Goal: Task Accomplishment & Management: Complete application form

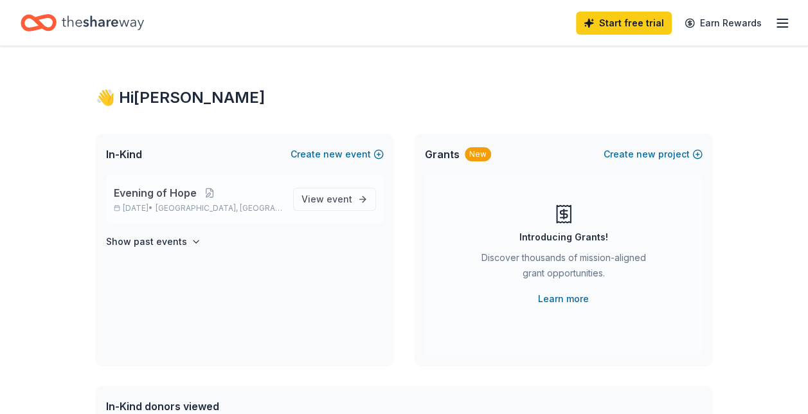
click at [151, 194] on span "Evening of Hope" at bounding box center [155, 192] width 83 height 15
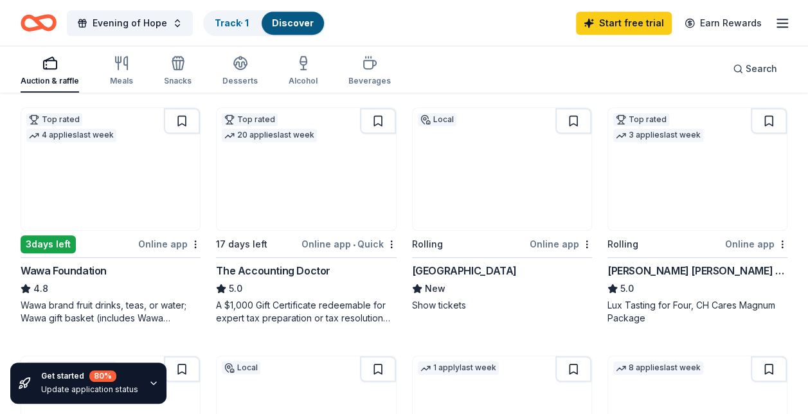
scroll to position [357, 0]
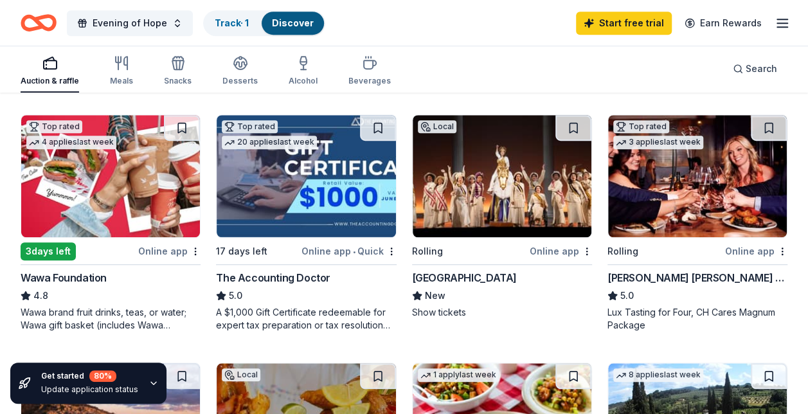
click at [483, 272] on div "Hippodrome Theatre" at bounding box center [464, 277] width 105 height 15
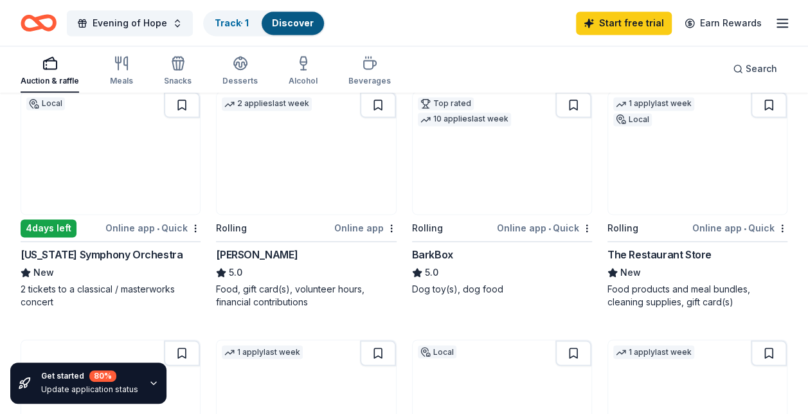
scroll to position [888, 0]
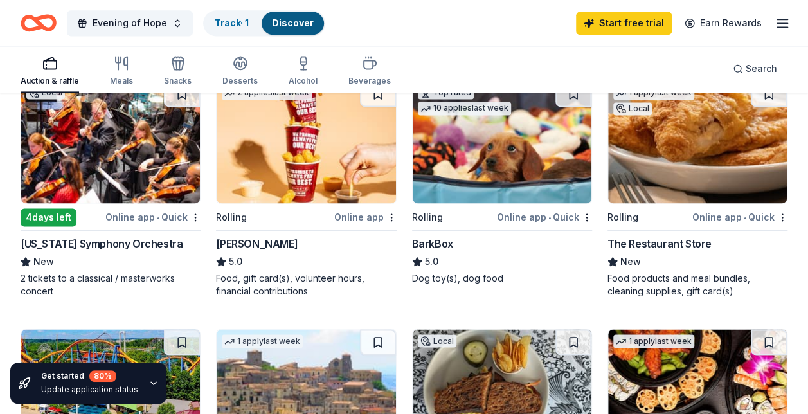
click at [88, 240] on div "Maryland Symphony Orchestra" at bounding box center [102, 243] width 162 height 15
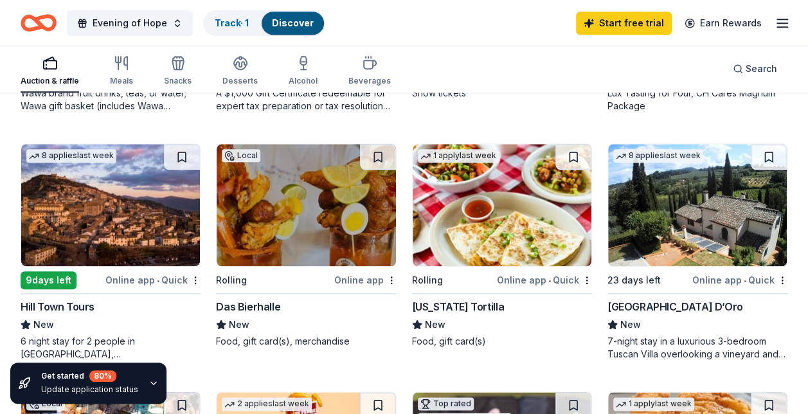
scroll to position [569, 0]
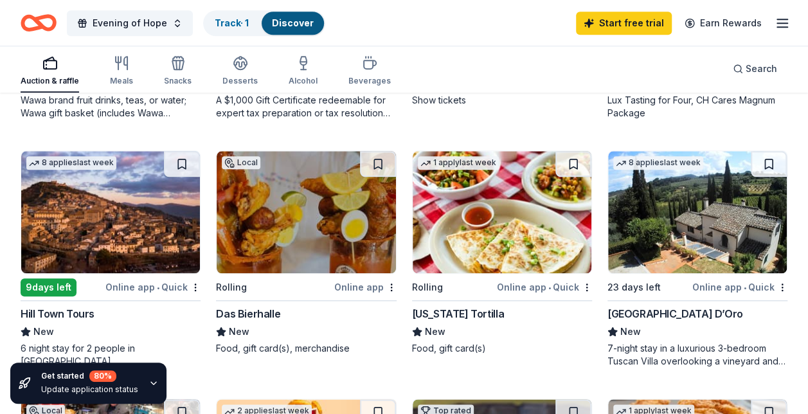
click at [255, 310] on div "Das Bierhalle" at bounding box center [248, 313] width 64 height 15
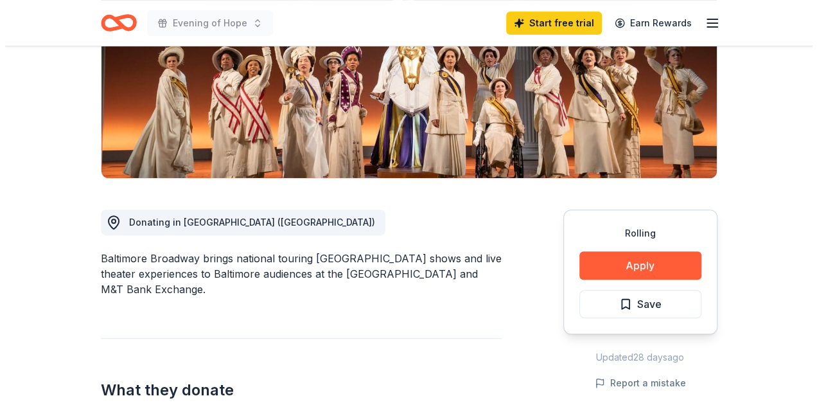
scroll to position [277, 0]
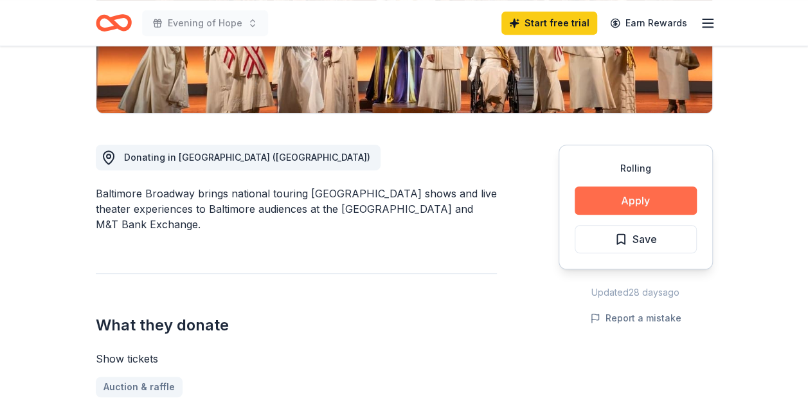
click at [625, 206] on button "Apply" at bounding box center [636, 200] width 122 height 28
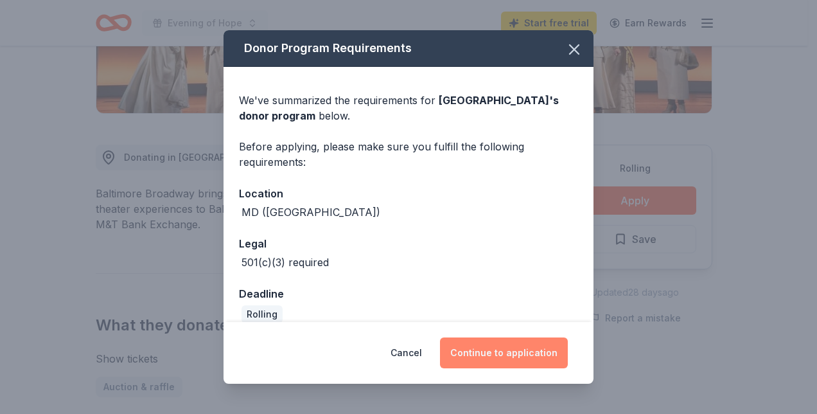
click at [521, 353] on button "Continue to application" at bounding box center [504, 352] width 128 height 31
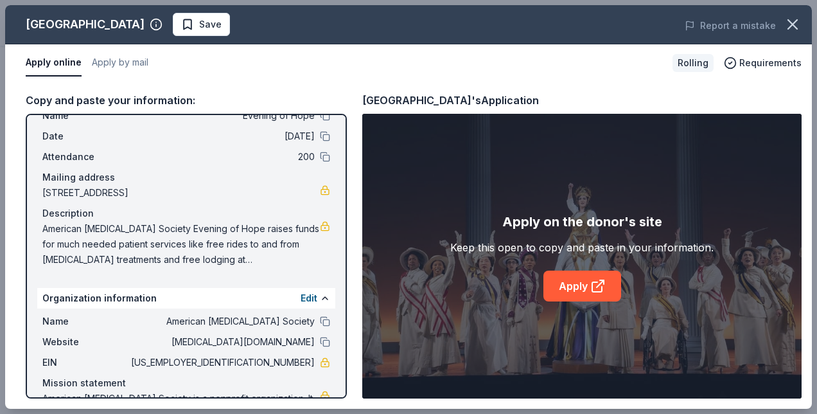
scroll to position [83, 0]
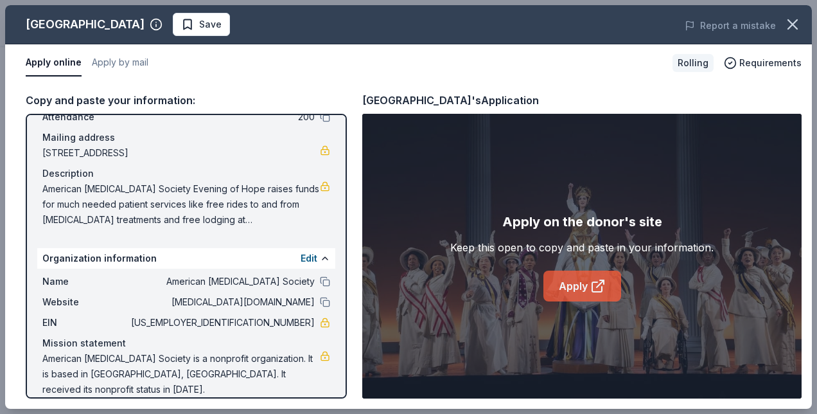
click at [603, 281] on icon at bounding box center [598, 285] width 15 height 15
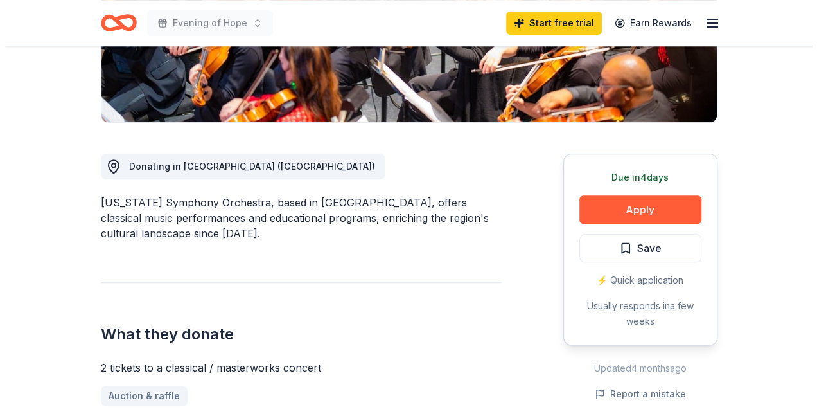
scroll to position [281, 0]
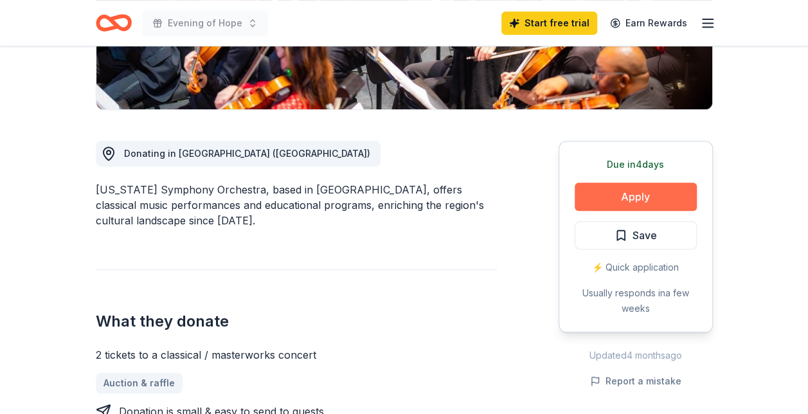
click at [649, 194] on button "Apply" at bounding box center [636, 197] width 122 height 28
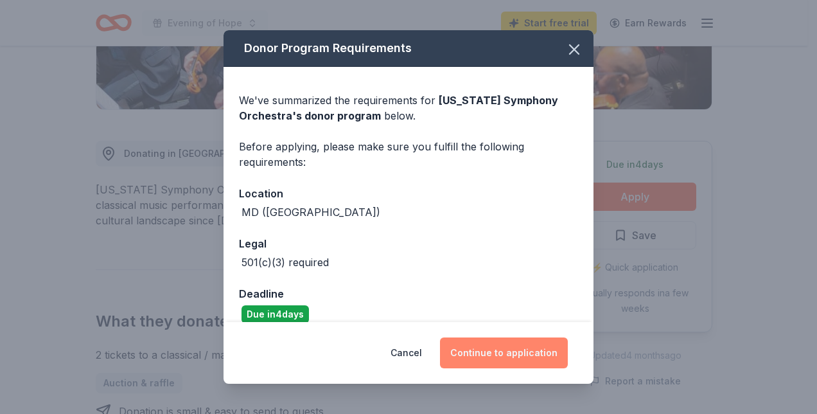
click at [508, 350] on button "Continue to application" at bounding box center [504, 352] width 128 height 31
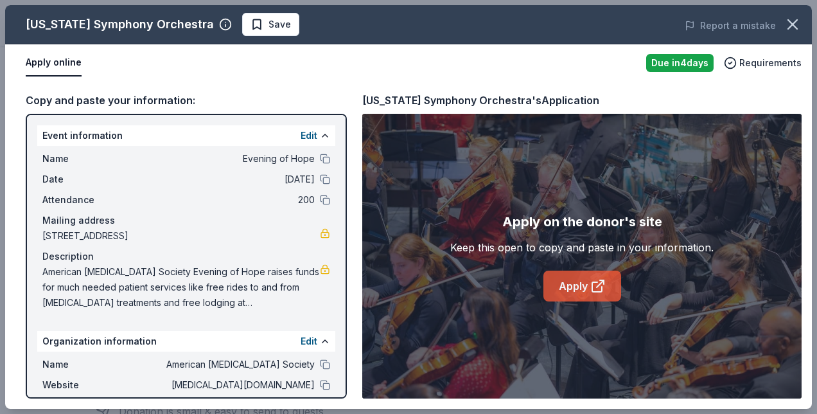
click at [599, 287] on icon at bounding box center [598, 285] width 15 height 15
